Goal: Task Accomplishment & Management: Use online tool/utility

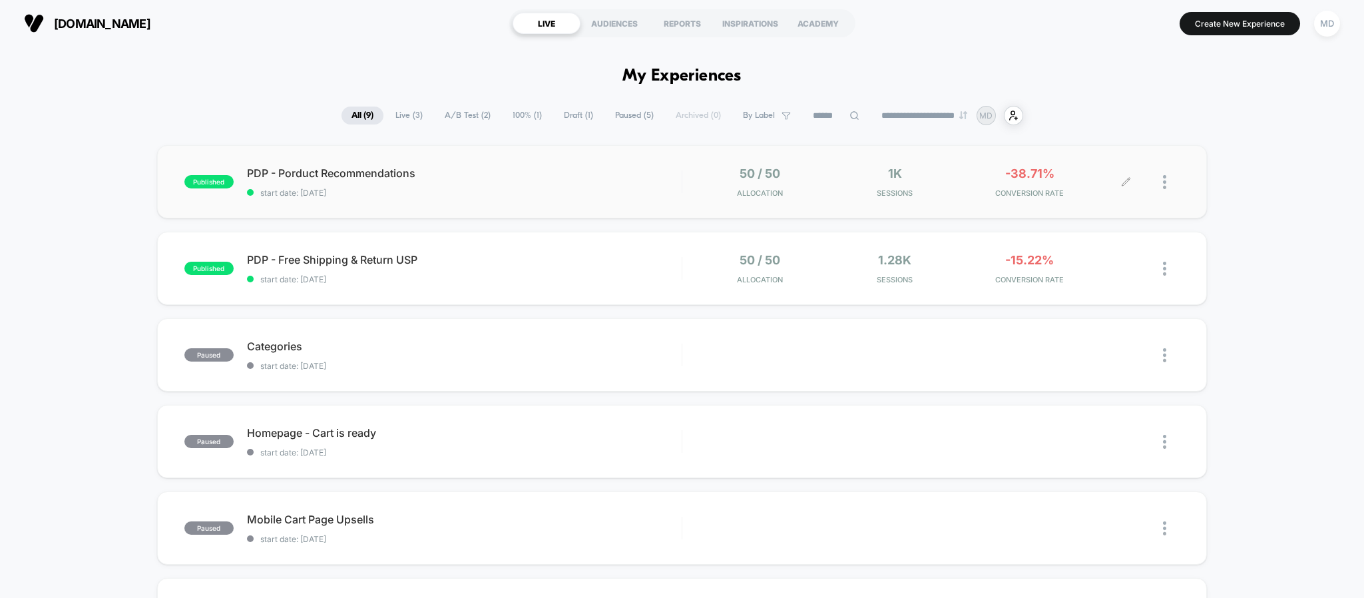
click at [865, 184] on div "1k Sessions" at bounding box center [895, 181] width 128 height 31
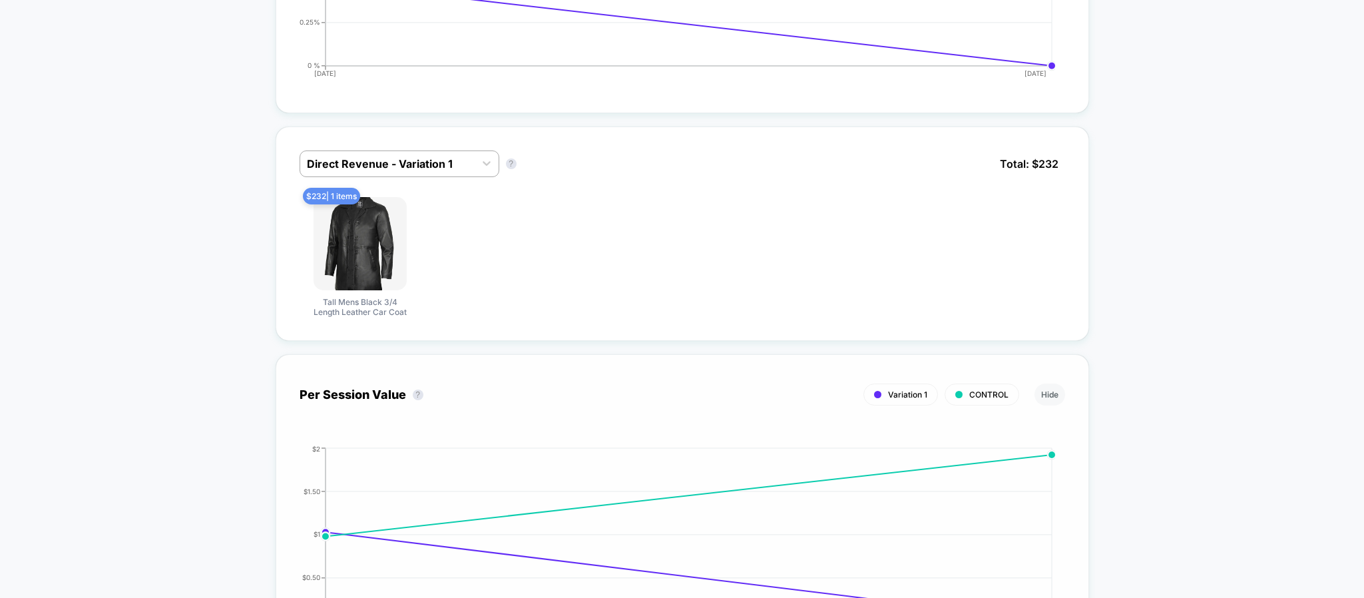
scroll to position [648, 0]
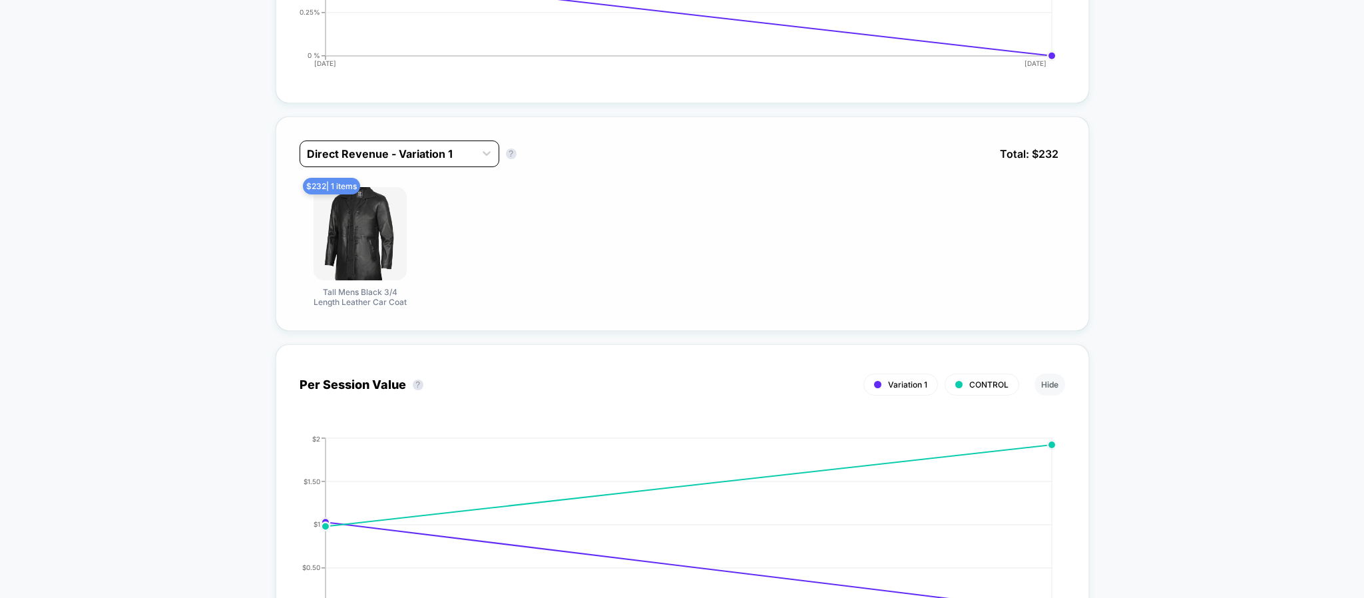
click at [451, 162] on div at bounding box center [387, 154] width 161 height 16
click at [658, 216] on div "$ 232 | 1 items Tall Mens Black 3/4 Length Leather Car Coat" at bounding box center [682, 247] width 765 height 120
click at [455, 160] on div at bounding box center [387, 154] width 161 height 16
click at [724, 192] on div "$ 232 | 1 items Tall Mens Black 3/4 Length Leather Car Coat" at bounding box center [682, 247] width 765 height 120
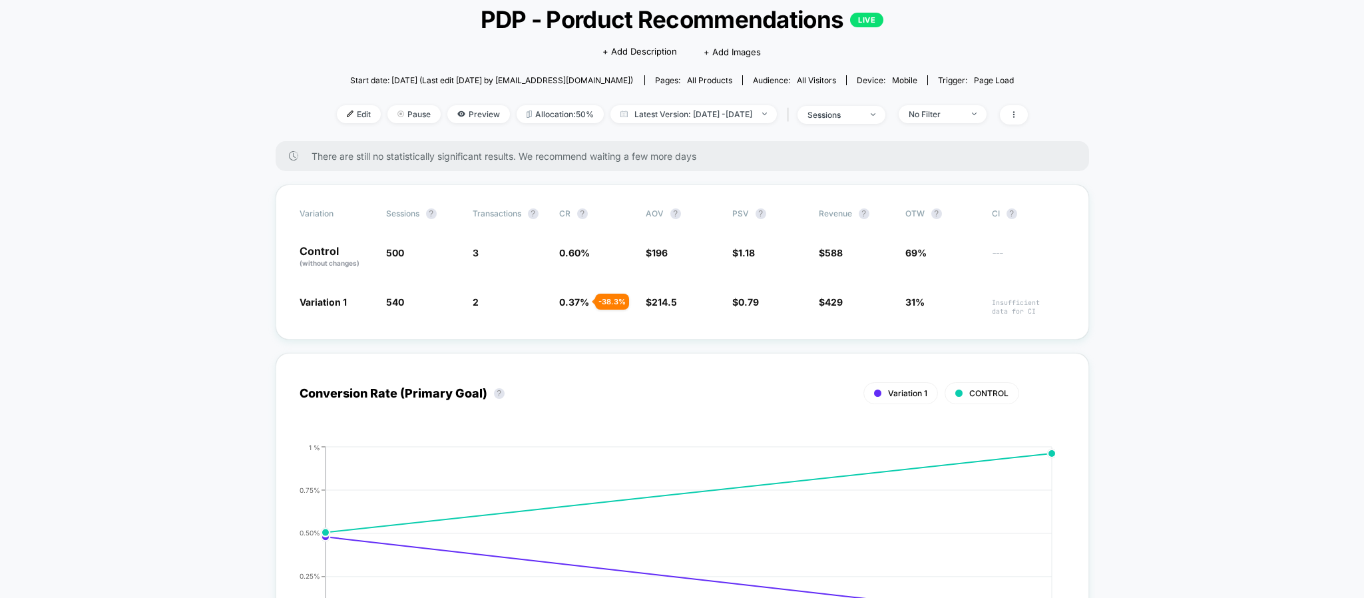
scroll to position [0, 0]
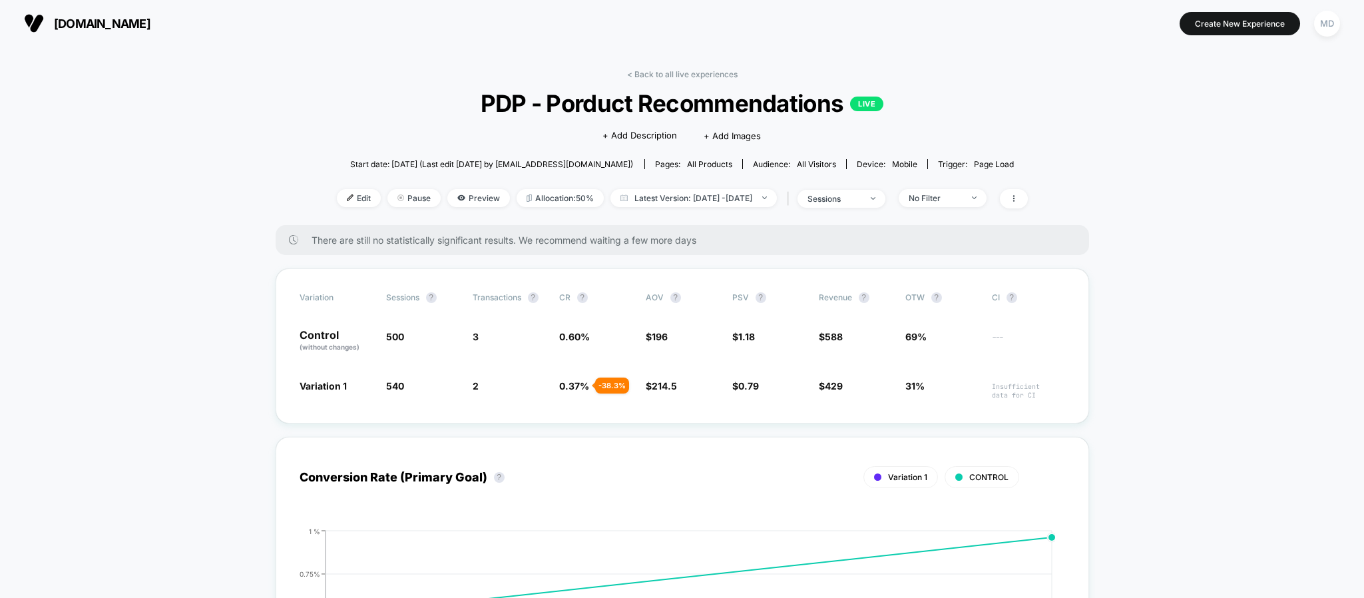
click at [675, 80] on div "< Back to all live experiences PDP - Porduct Recommendations LIVE Click to edit…" at bounding box center [682, 147] width 691 height 156
click at [679, 75] on link "< Back to all live experiences" at bounding box center [682, 74] width 110 height 10
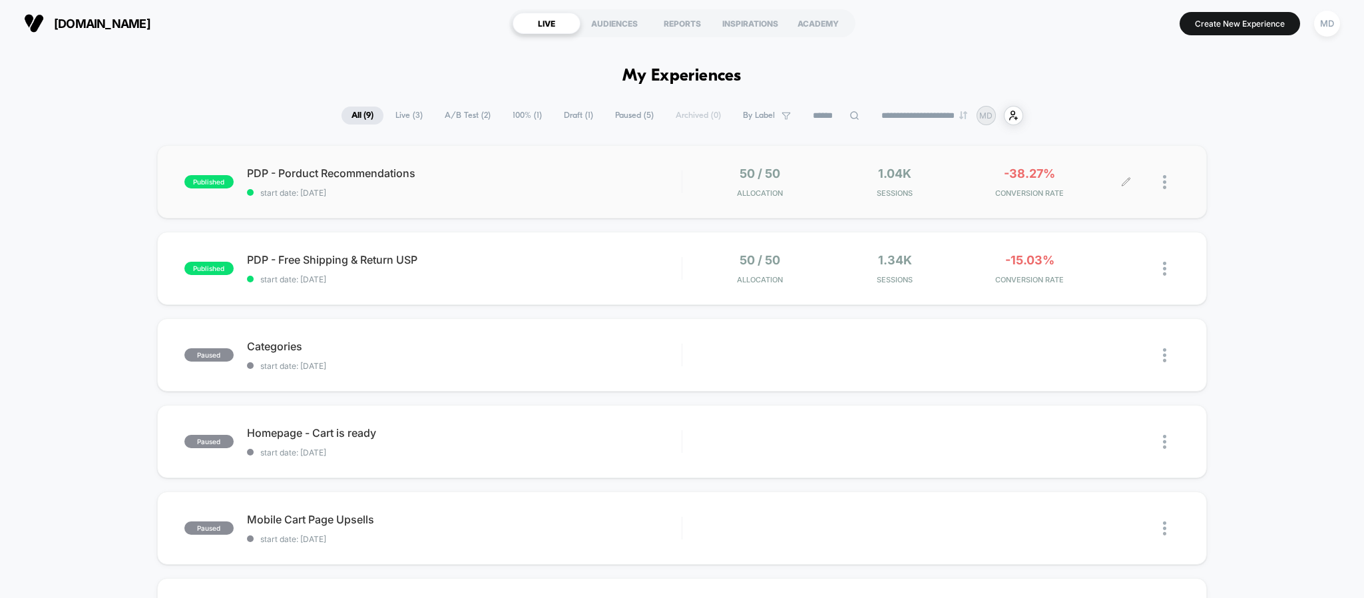
click at [1124, 182] on icon at bounding box center [1126, 182] width 10 height 10
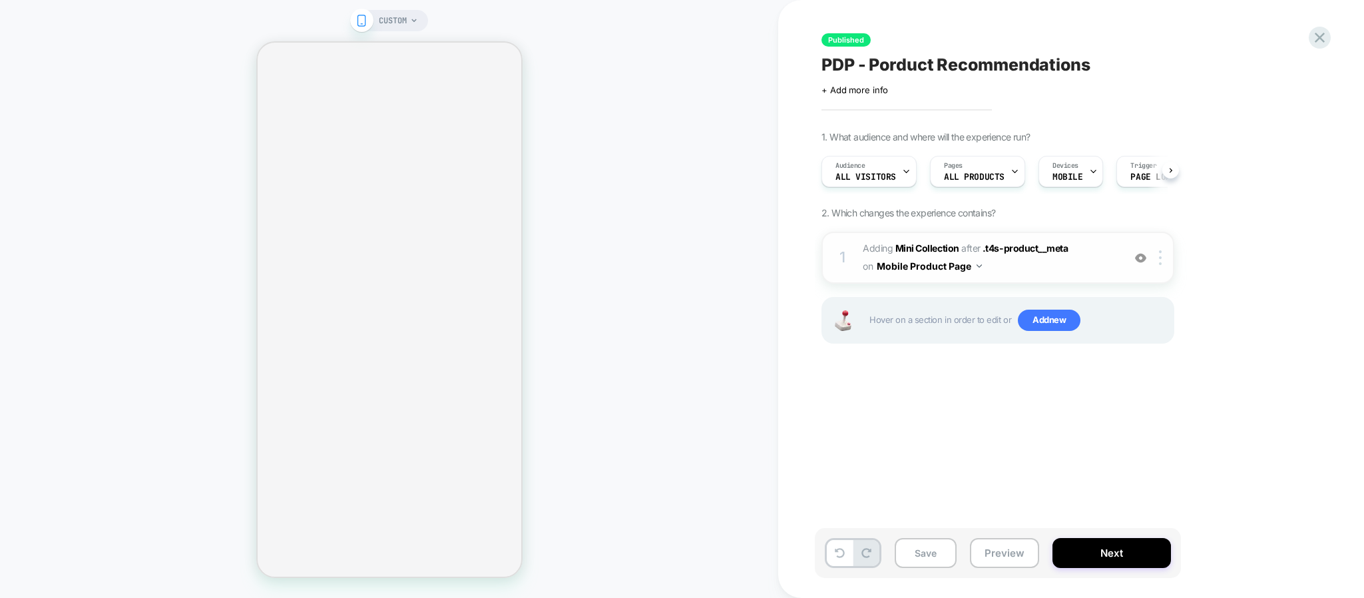
scroll to position [0, 1]
click at [1113, 550] on button "Next" at bounding box center [1111, 553] width 118 height 30
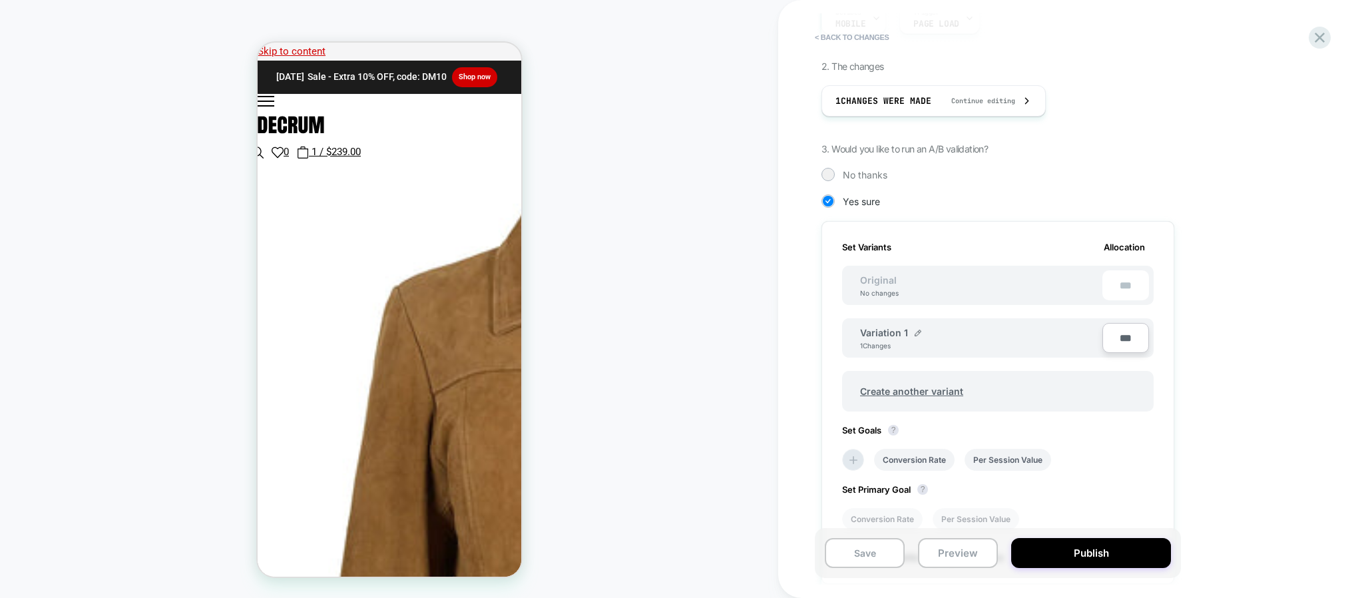
scroll to position [200, 0]
click at [1320, 29] on icon at bounding box center [1320, 38] width 18 height 18
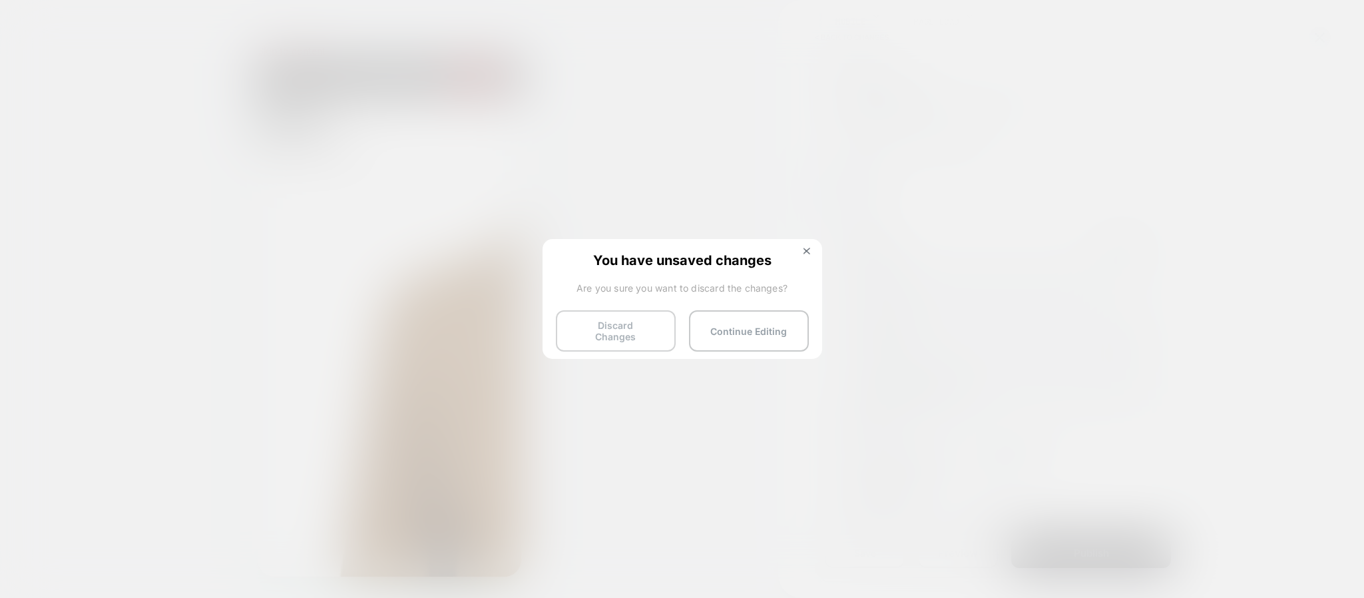
click at [647, 330] on button "Discard Changes" at bounding box center [616, 330] width 120 height 41
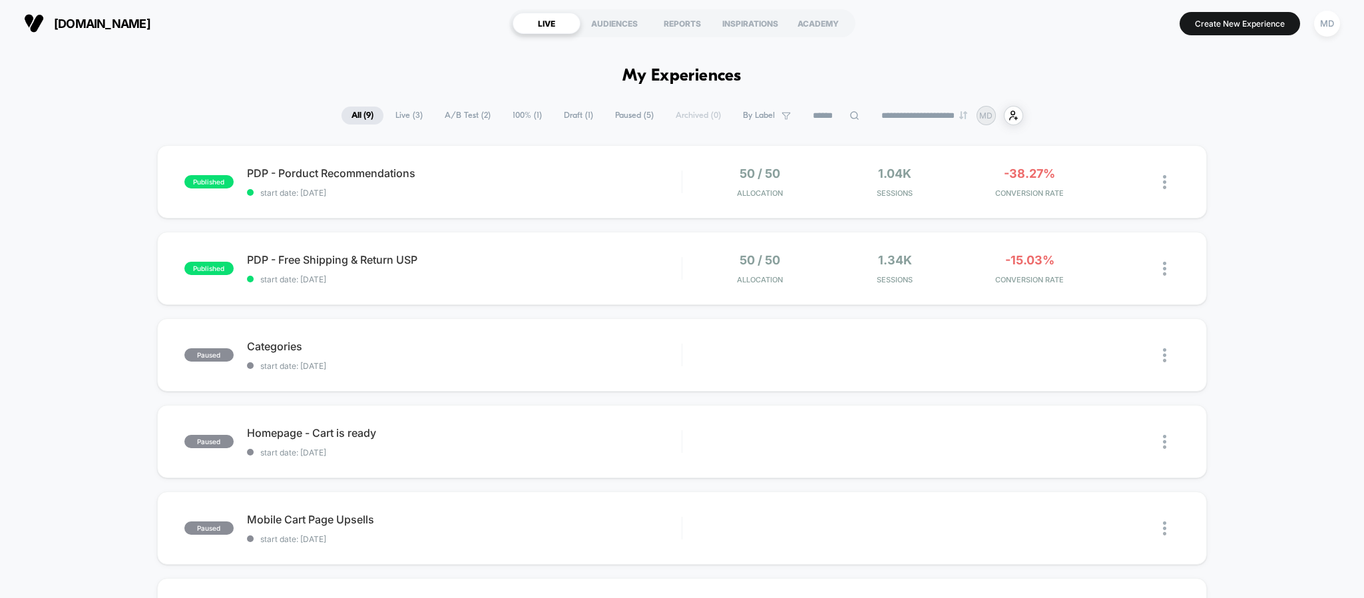
click at [1307, 37] on section "Create New Experience MD" at bounding box center [1126, 23] width 435 height 33
click at [1317, 38] on div "MD" at bounding box center [1327, 23] width 34 height 33
click at [931, 250] on div "published PDP - Free Shipping & Return USP start date: 03/09/2025 50 / 50 Alloc…" at bounding box center [682, 268] width 1050 height 73
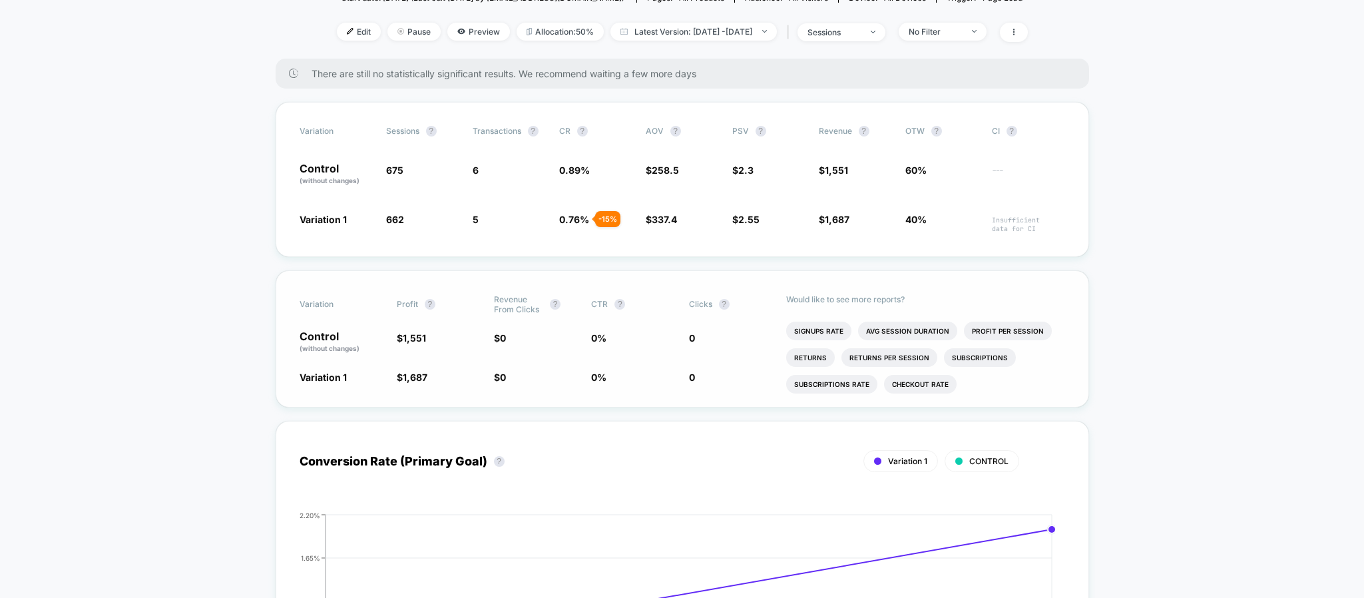
scroll to position [200, 0]
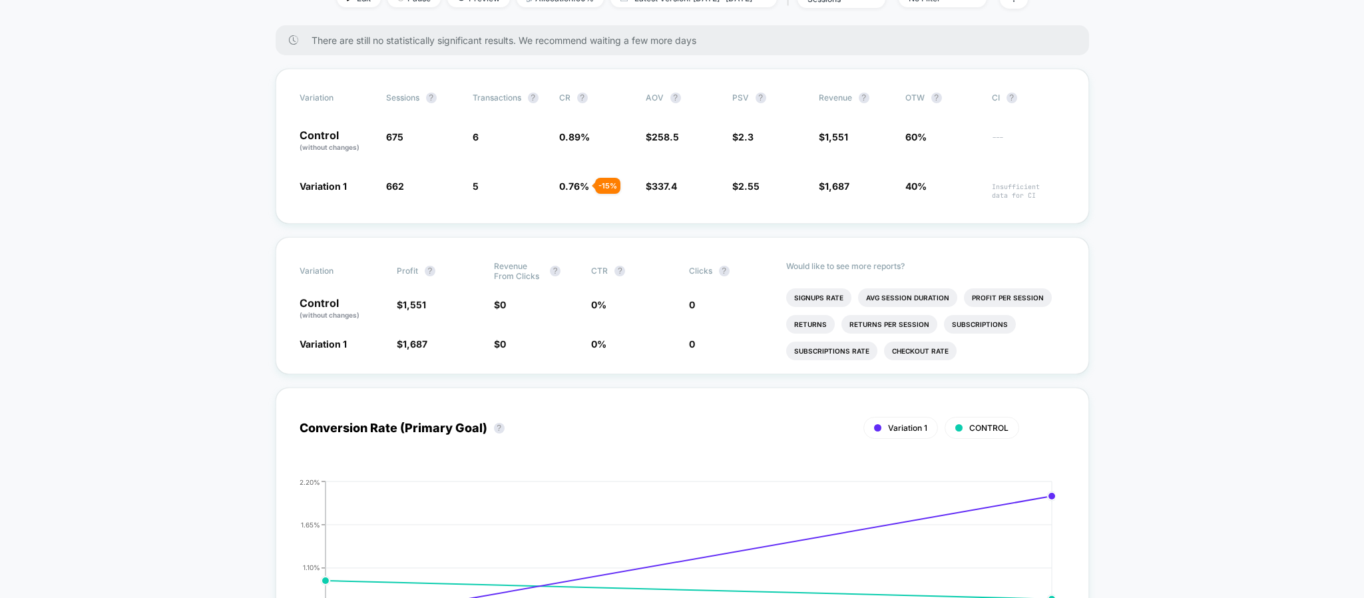
drag, startPoint x: 630, startPoint y: 321, endPoint x: 621, endPoint y: 319, distance: 8.9
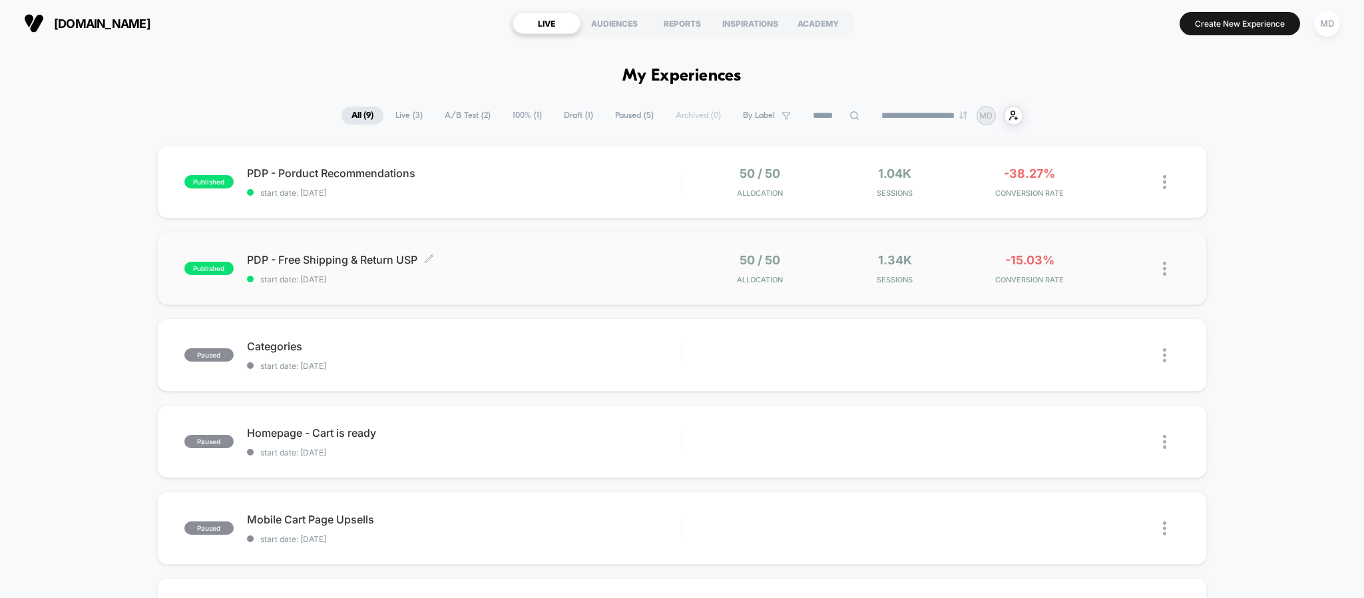
click at [664, 262] on span "PDP - Free Shipping & Return USP Click to edit experience details" at bounding box center [464, 259] width 435 height 13
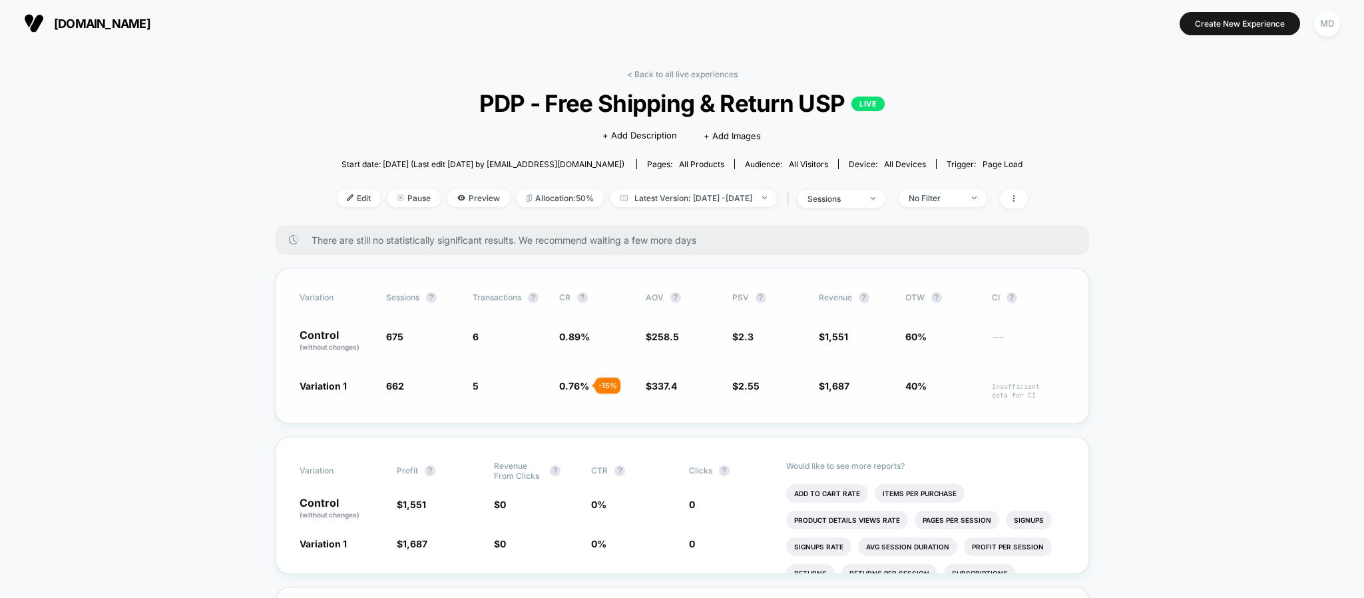
scroll to position [100, 0]
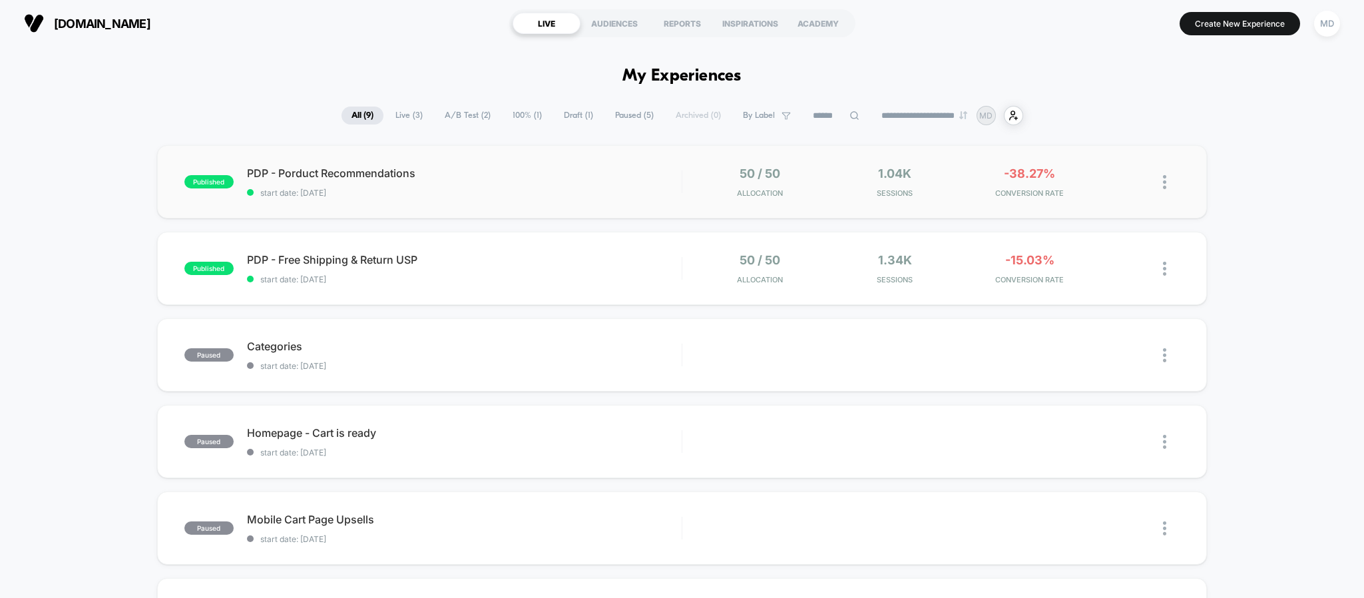
click at [479, 164] on div "published PDP - Porduct Recommendations start date: 03/09/2025 50 / 50 Allocati…" at bounding box center [682, 181] width 1050 height 73
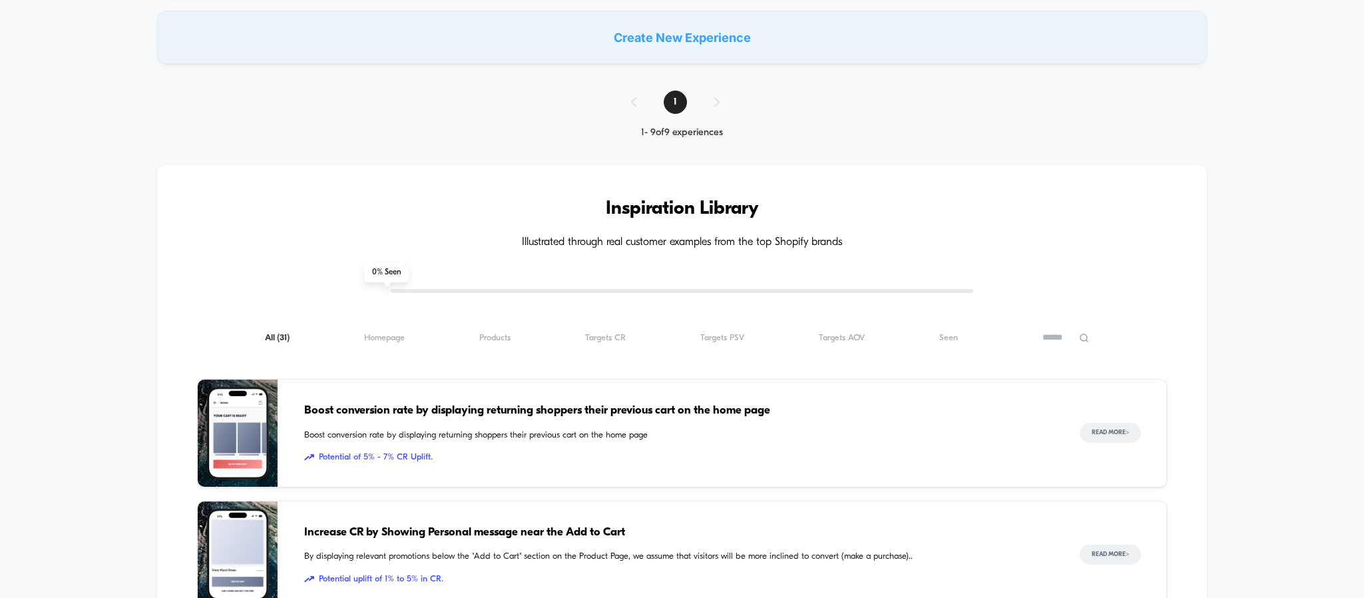
scroll to position [1098, 0]
